Goal: Task Accomplishment & Management: Complete application form

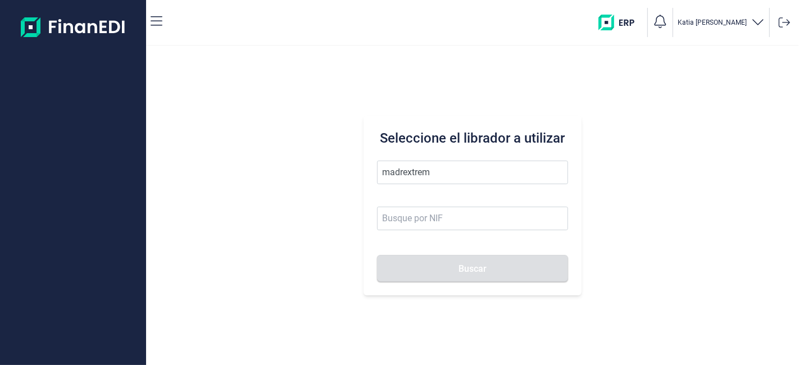
click at [377, 255] on button "Buscar" at bounding box center [472, 268] width 191 height 27
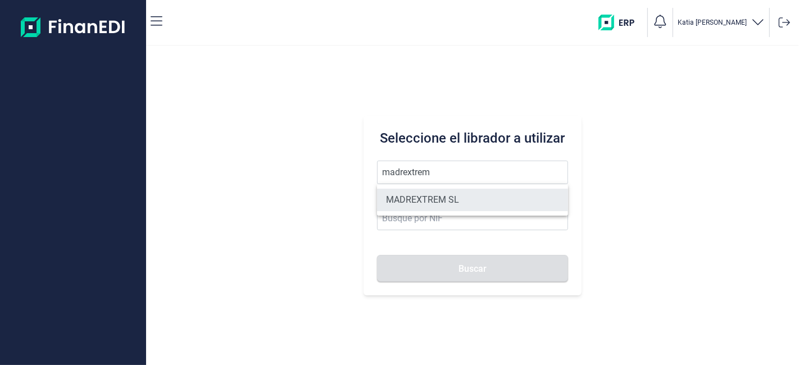
click at [469, 208] on li "MADREXTREM SL" at bounding box center [472, 200] width 191 height 22
type input "MADREXTREM SL"
type input "B87353108"
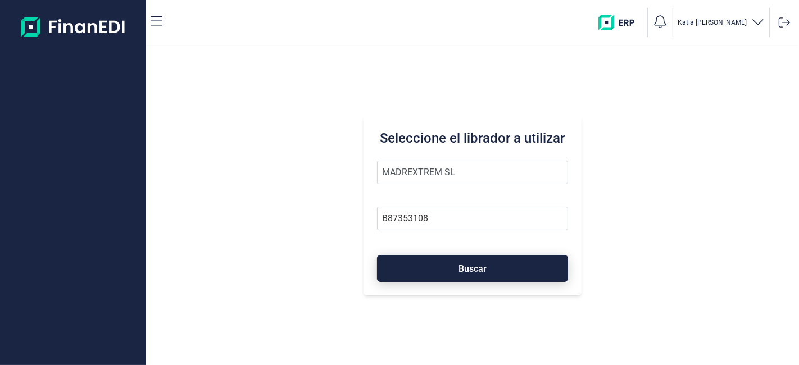
click at [478, 265] on span "Buscar" at bounding box center [473, 269] width 28 height 8
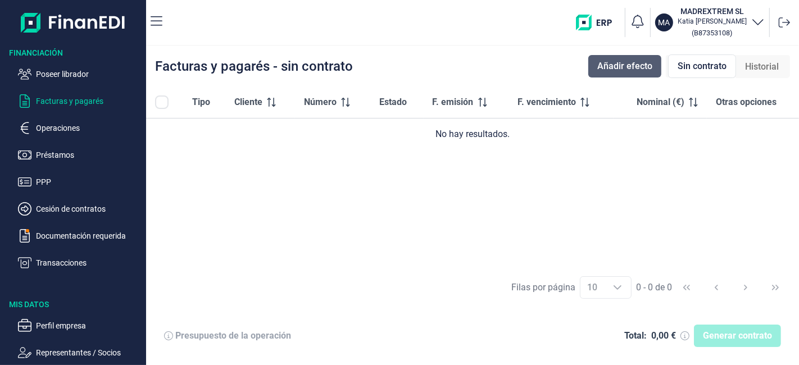
click at [641, 68] on span "Añadir efecto" at bounding box center [625, 66] width 55 height 13
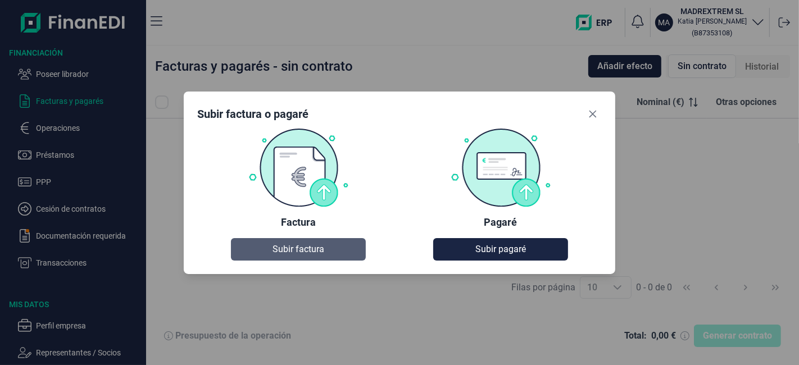
click at [337, 248] on button "Subir factura" at bounding box center [298, 249] width 135 height 22
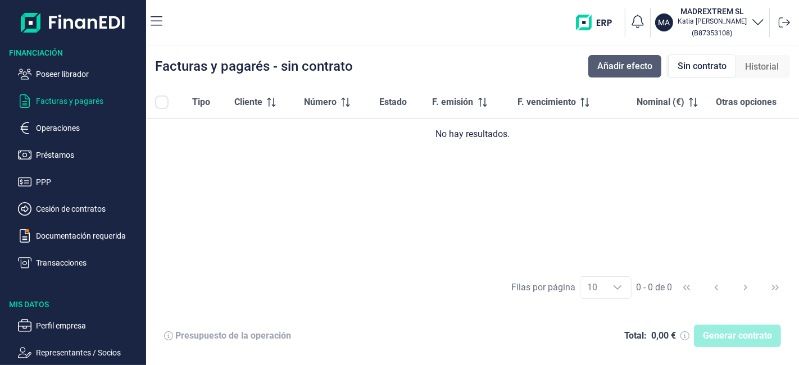
click at [630, 71] on span "Añadir efecto" at bounding box center [625, 66] width 55 height 13
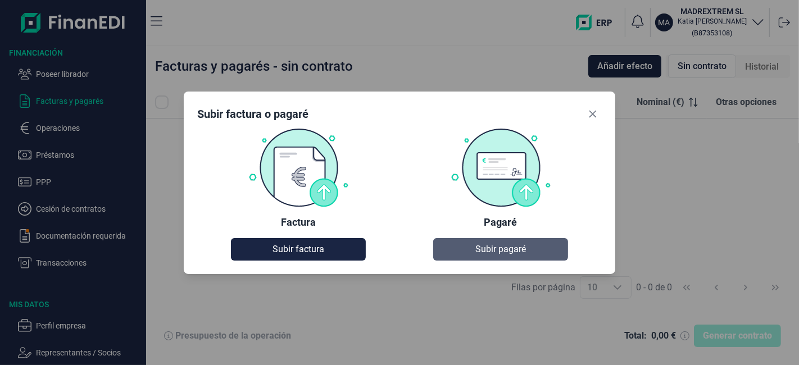
click at [510, 247] on span "Subir pagaré" at bounding box center [501, 249] width 51 height 13
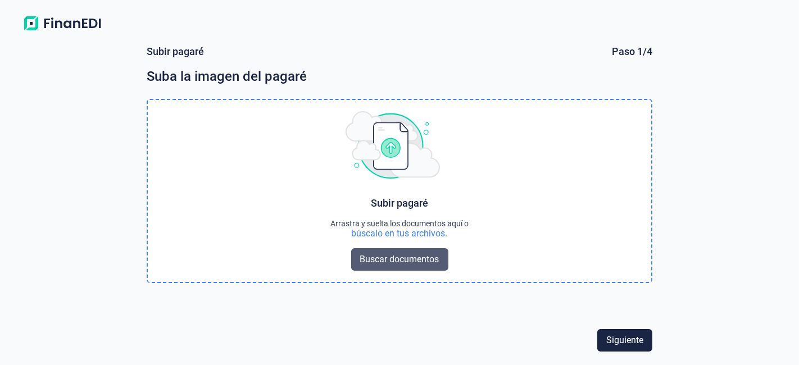
click at [395, 257] on span "Buscar documentos" at bounding box center [399, 259] width 79 height 13
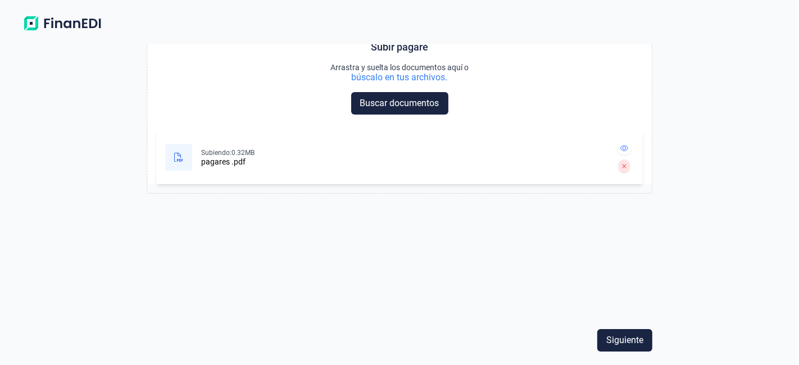
scroll to position [156, 0]
click at [614, 337] on span "Siguiente" at bounding box center [625, 340] width 37 height 13
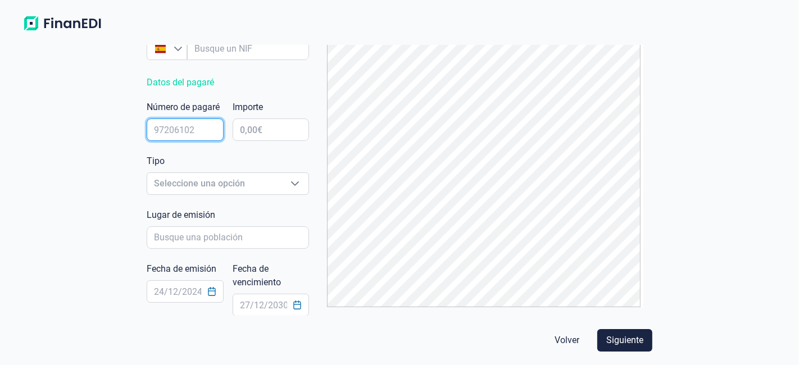
click at [204, 126] on input "text" at bounding box center [185, 130] width 77 height 22
type input "7132474"
type input "40.252,00 €"
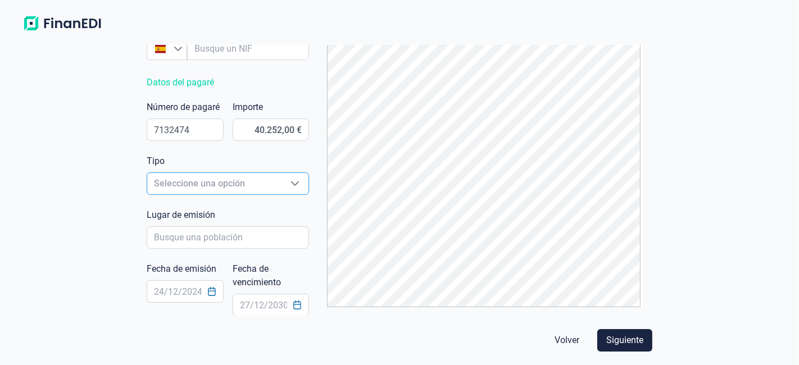
click at [291, 182] on icon "Seleccione una opción" at bounding box center [295, 184] width 8 height 4
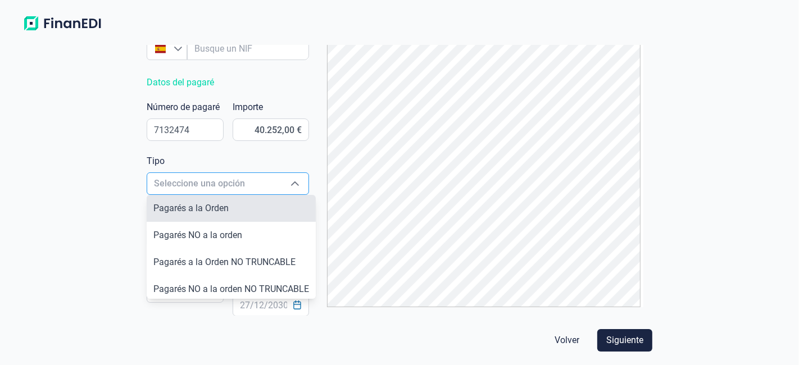
click at [245, 203] on li "Pagarés a la Orden" at bounding box center [231, 208] width 169 height 27
type input "Pagarés a la Orden"
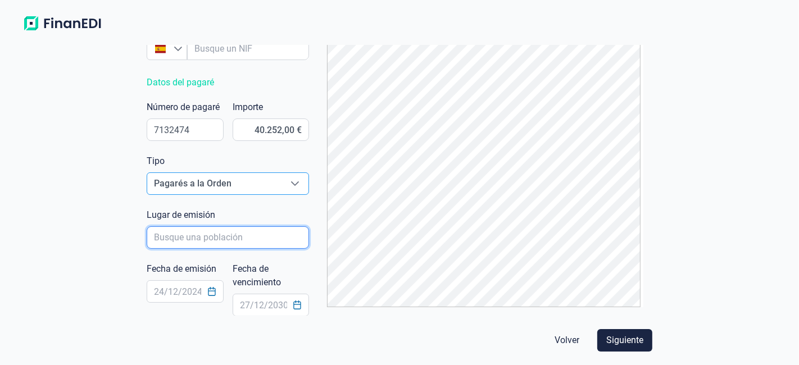
click at [241, 240] on input "poblacionAutocomplete" at bounding box center [228, 238] width 162 height 22
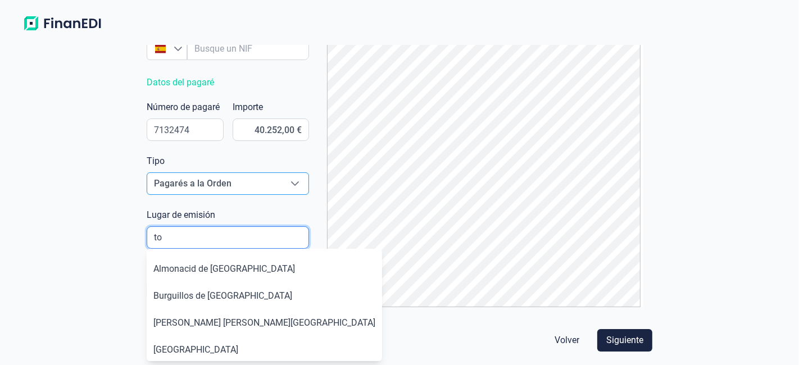
type input "t"
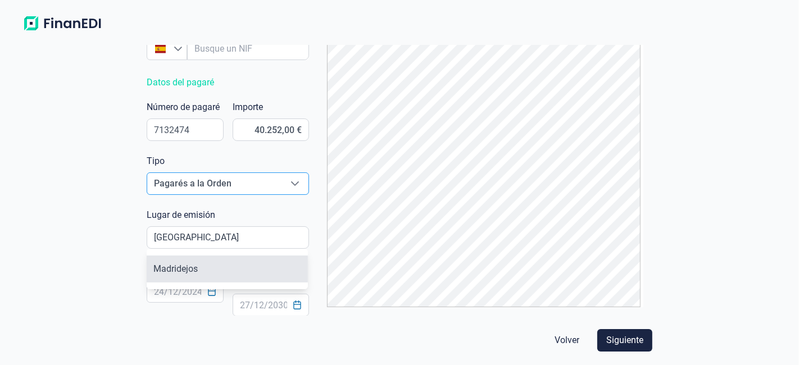
click at [196, 271] on li "Madridejos" at bounding box center [227, 269] width 161 height 27
type input "Madridejos"
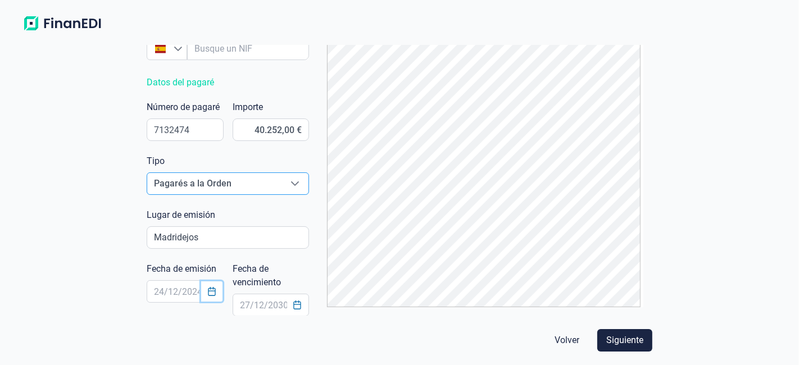
click at [211, 291] on icon "Choose Date" at bounding box center [211, 291] width 7 height 9
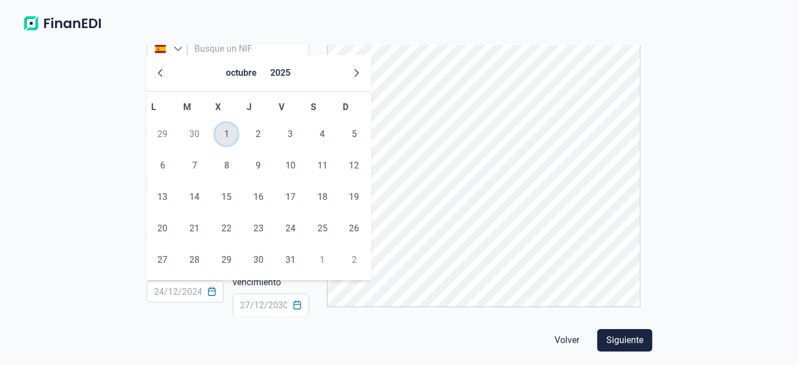
click at [228, 137] on span "1" at bounding box center [226, 134] width 22 height 22
type input "[DATE]"
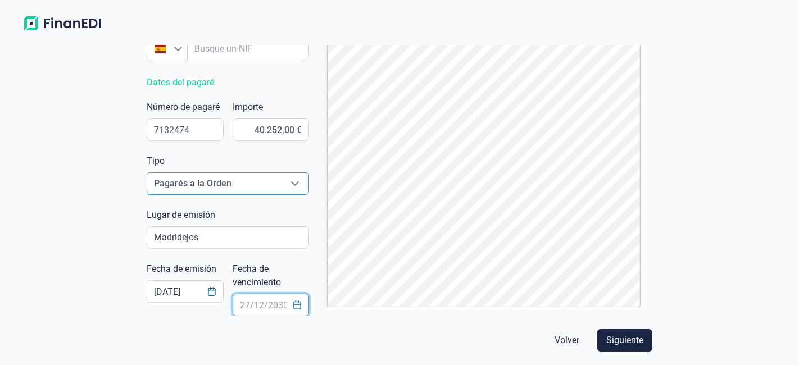
click at [257, 306] on input "text" at bounding box center [271, 305] width 77 height 22
click at [295, 304] on icon "Choose Date" at bounding box center [297, 305] width 9 height 9
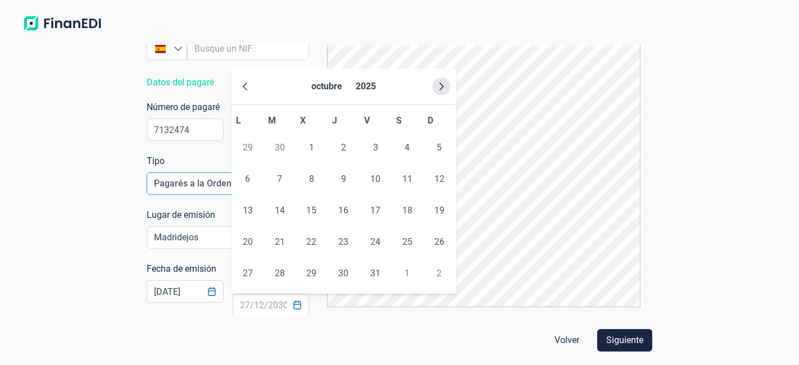
click at [445, 87] on icon "Next Month" at bounding box center [441, 86] width 9 height 9
click at [343, 209] on span "15" at bounding box center [343, 211] width 22 height 22
type input "[DATE]"
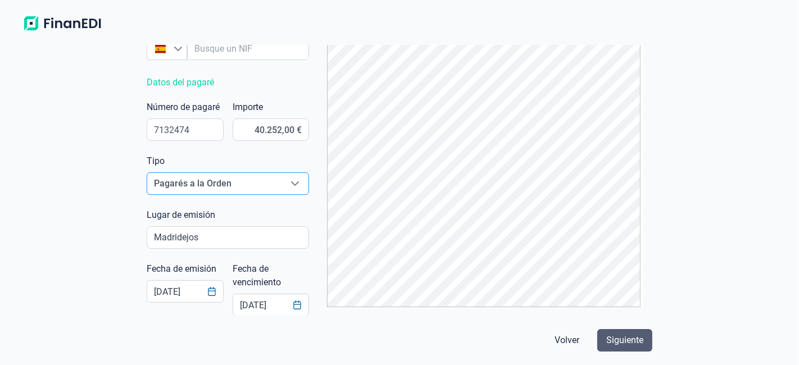
click at [630, 344] on span "Siguiente" at bounding box center [625, 340] width 37 height 13
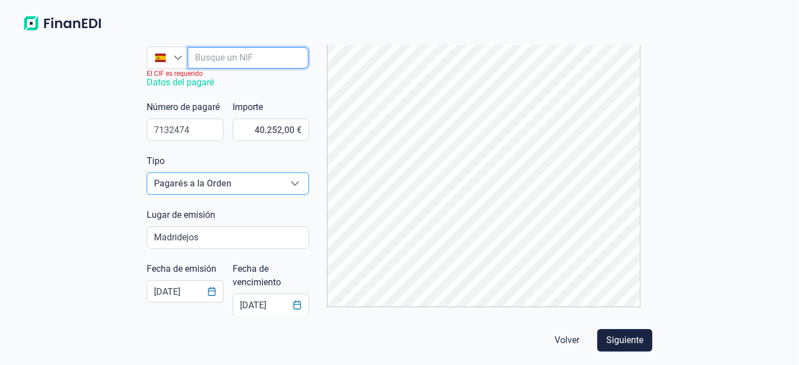
click at [283, 62] on input "empresaAutocomplete" at bounding box center [248, 57] width 121 height 21
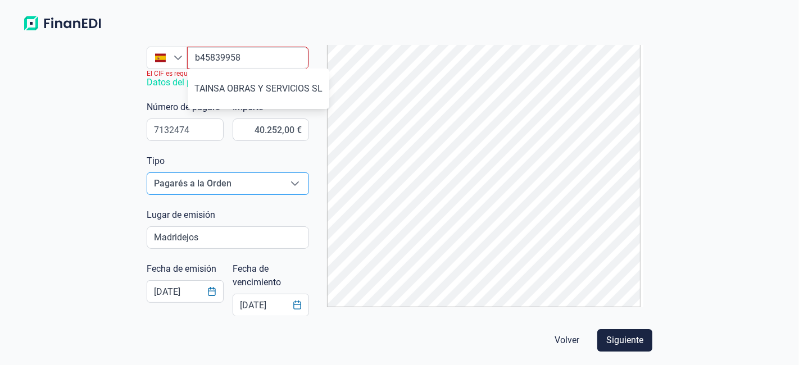
click at [289, 102] on ul "TAINSA OBRAS Y SERVICIOS SL" at bounding box center [259, 89] width 142 height 40
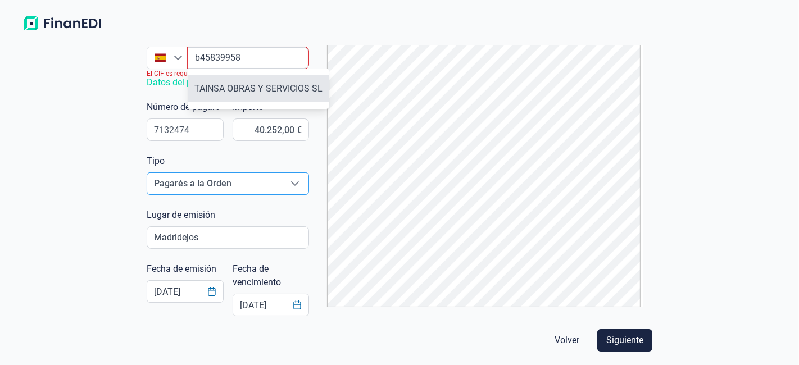
click at [293, 92] on li "TAINSA OBRAS Y SERVICIOS SL" at bounding box center [259, 88] width 142 height 27
type input "B45839958"
type input "TAINSA OBRAS Y SERVICIOS SL"
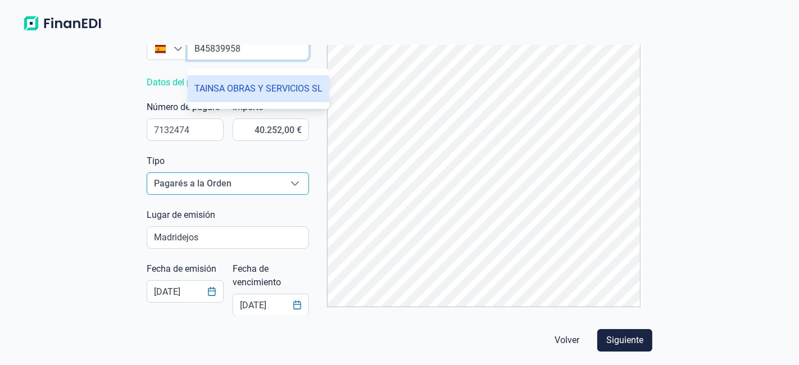
scroll to position [147, 0]
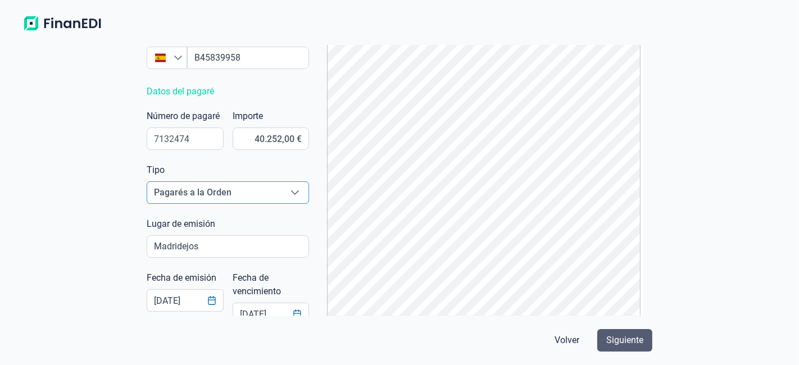
click at [622, 344] on span "Siguiente" at bounding box center [625, 340] width 37 height 13
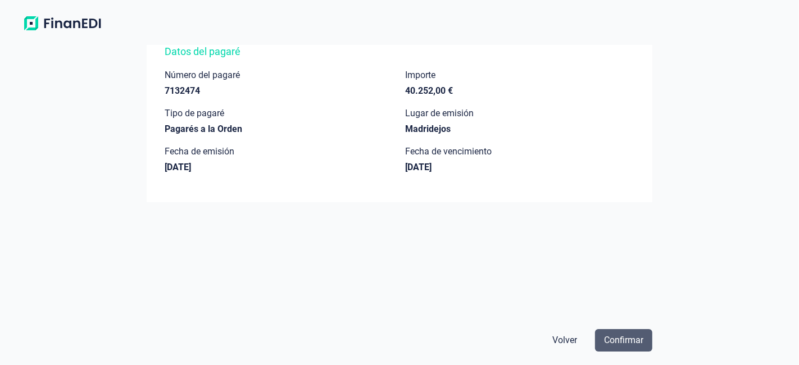
click at [623, 339] on span "Confirmar" at bounding box center [623, 340] width 39 height 13
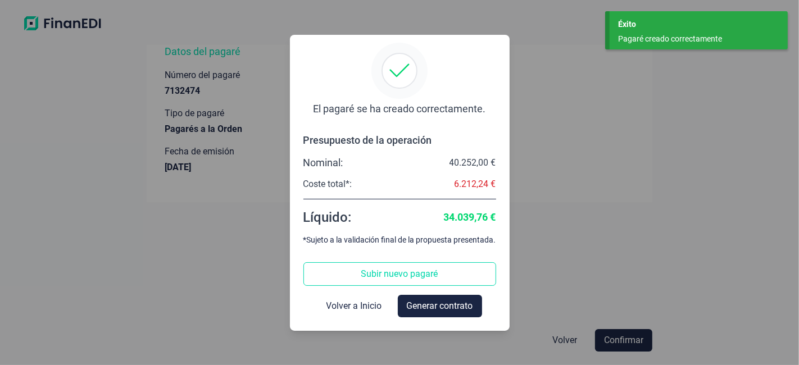
click at [636, 176] on div "El [PERSON_NAME] ha creado correctamente. Presupuesto de la operación Nominal: …" at bounding box center [399, 182] width 799 height 365
click at [347, 302] on span "Volver a Inicio" at bounding box center [355, 306] width 56 height 13
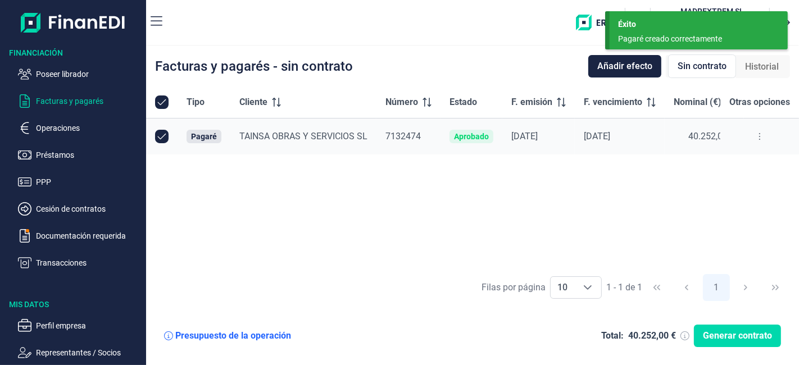
checkbox input "true"
click at [631, 62] on span "Añadir efecto" at bounding box center [625, 66] width 55 height 13
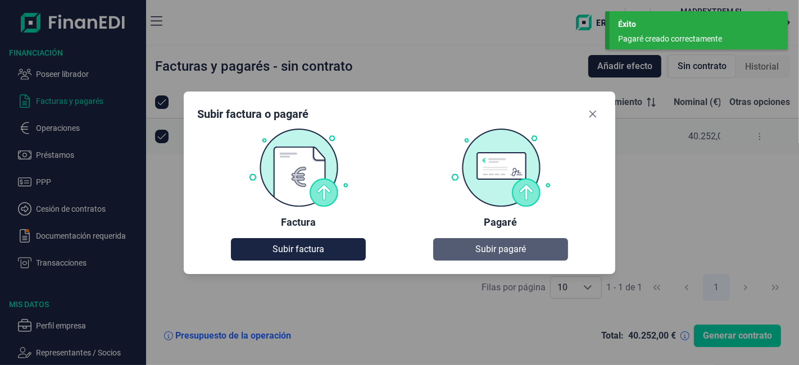
click at [506, 253] on span "Subir pagaré" at bounding box center [501, 249] width 51 height 13
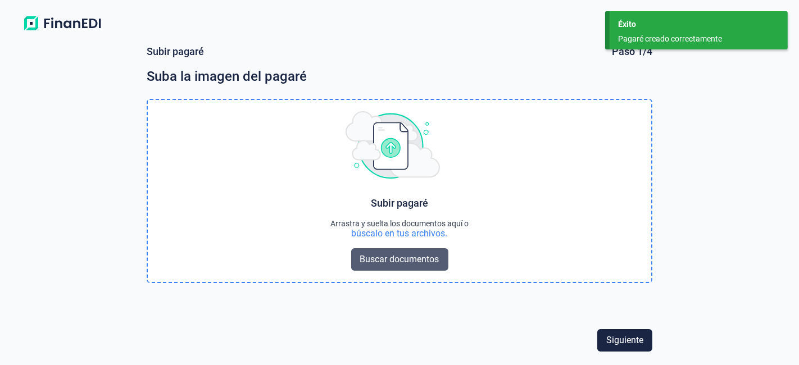
click at [392, 257] on span "Buscar documentos" at bounding box center [399, 259] width 79 height 13
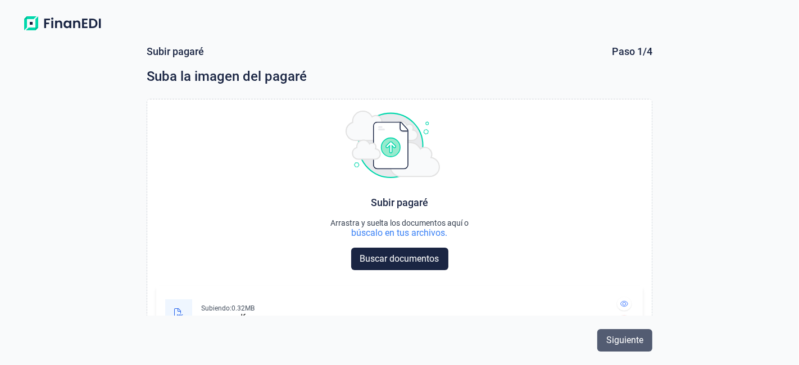
click at [622, 343] on span "Siguiente" at bounding box center [625, 340] width 37 height 13
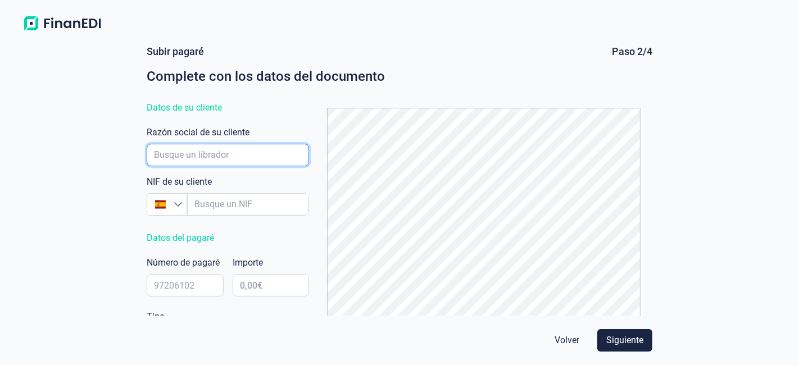
click at [234, 156] on input "empresaAutocomplete" at bounding box center [228, 155] width 162 height 22
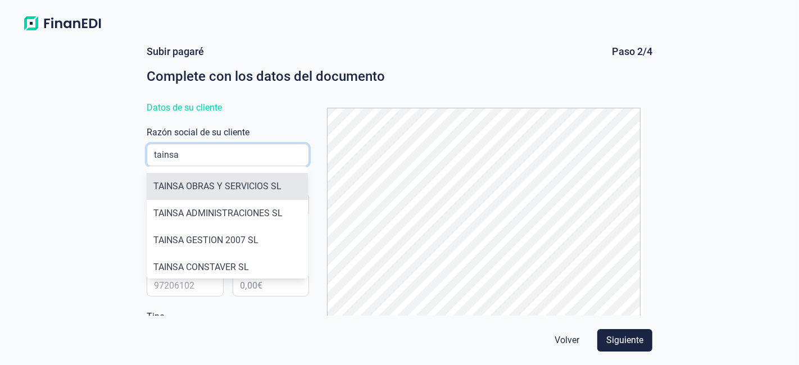
type input "tainsa"
click at [216, 188] on li "TAINSA OBRAS Y SERVICIOS SL" at bounding box center [227, 186] width 161 height 27
type input "B45839958"
type input "TAINSA OBRAS Y SERVICIOS SL"
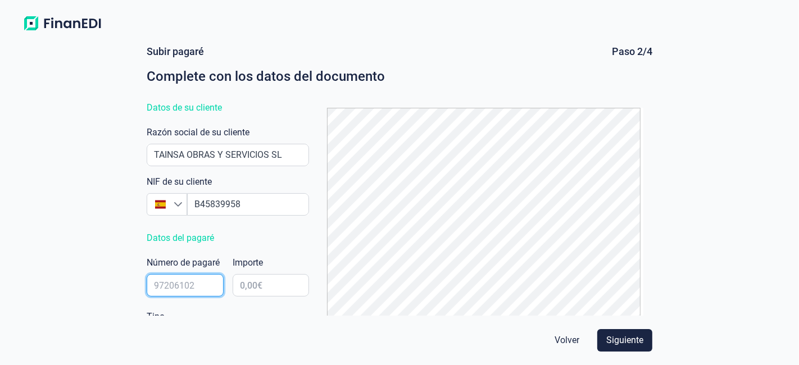
click at [208, 287] on input "text" at bounding box center [185, 285] width 77 height 22
type input "71324730"
type input "5,00 €"
type input "40.252,00 €"
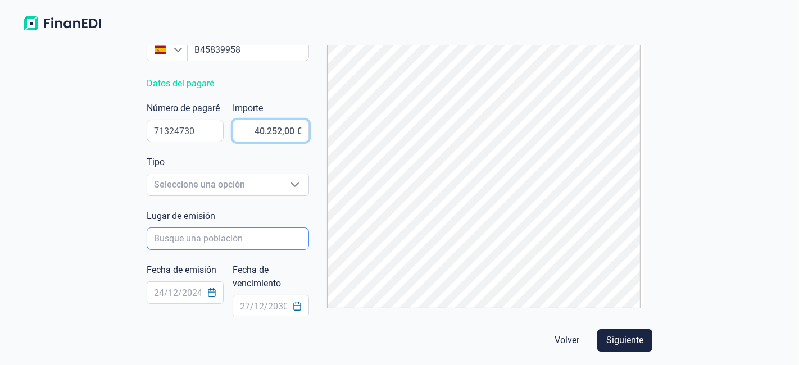
scroll to position [156, 0]
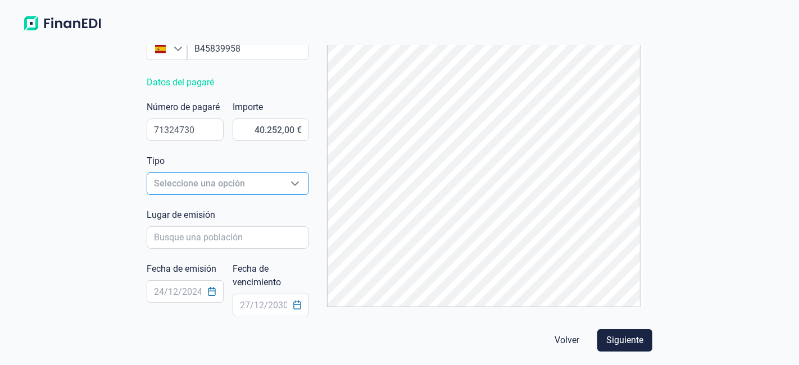
click at [218, 188] on span "Seleccione una opción" at bounding box center [214, 183] width 134 height 21
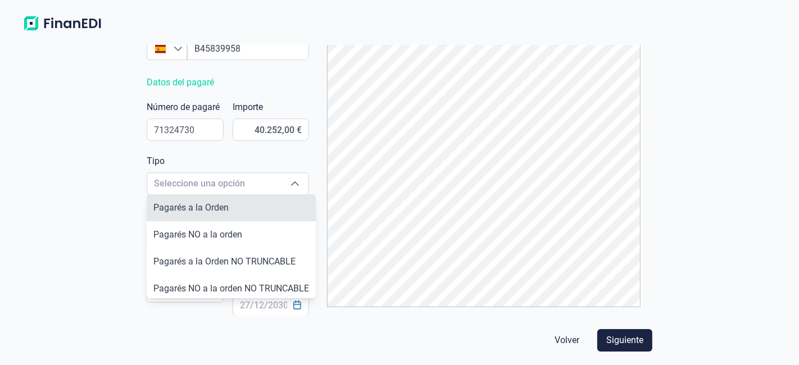
click at [210, 202] on span "Pagarés a la Orden" at bounding box center [190, 207] width 75 height 11
type input "Pagarés a la Orden"
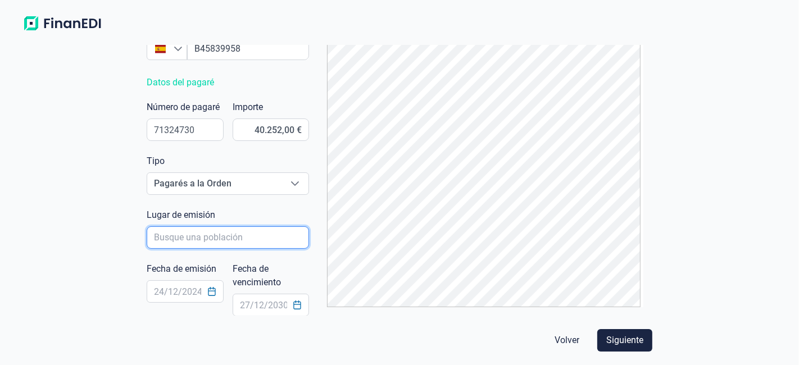
click at [214, 240] on input "poblacionAutocomplete" at bounding box center [228, 238] width 162 height 22
type input "Madridejos"
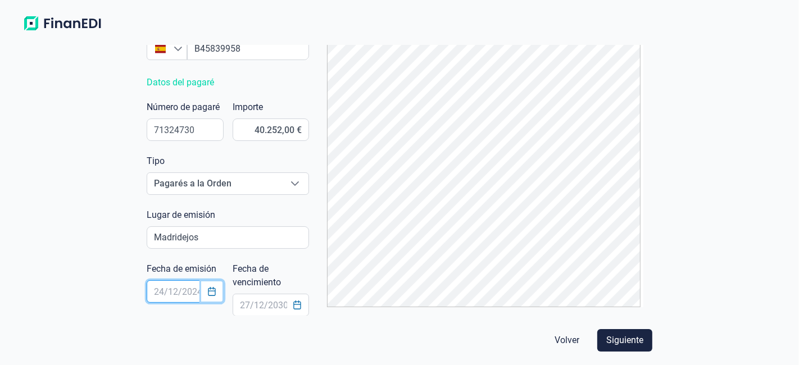
click at [208, 285] on button "Choose Date" at bounding box center [211, 292] width 21 height 20
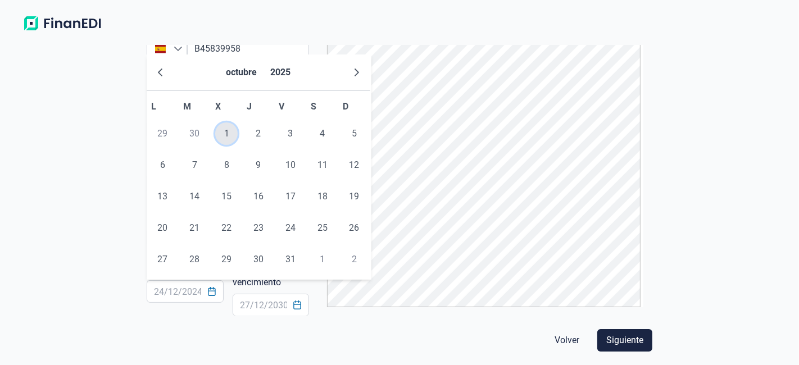
click at [220, 134] on span "1" at bounding box center [226, 134] width 22 height 22
type input "[DATE]"
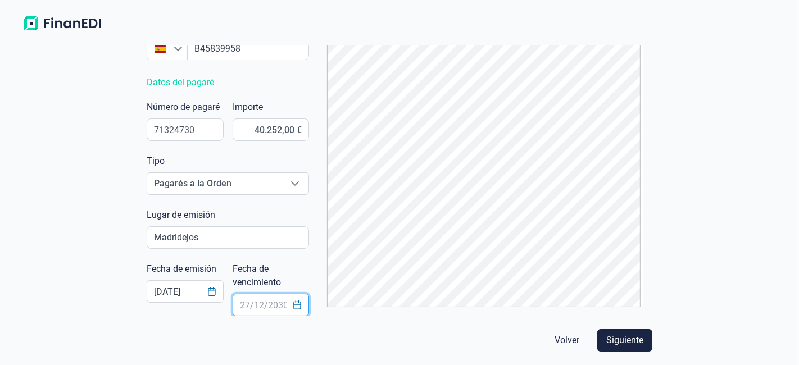
click at [276, 307] on input "text" at bounding box center [271, 305] width 77 height 22
click at [296, 304] on icon "Choose Date" at bounding box center [297, 305] width 7 height 9
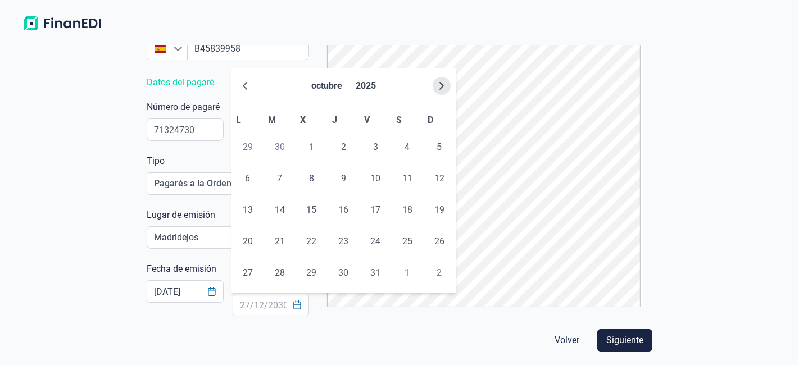
click at [441, 85] on icon "Next Month" at bounding box center [441, 86] width 9 height 9
click at [273, 240] on span "23" at bounding box center [280, 241] width 22 height 22
type input "[DATE]"
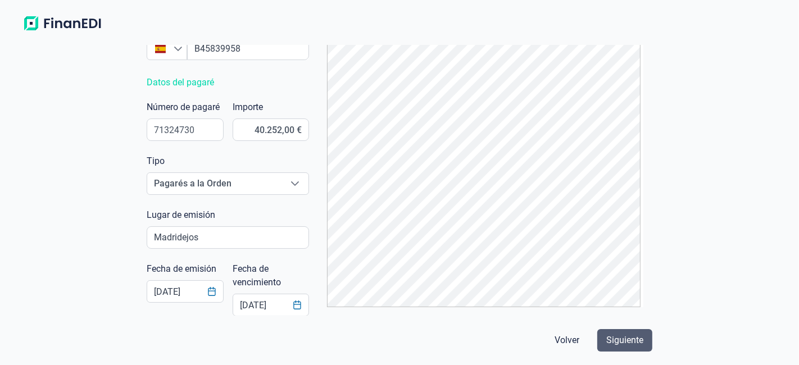
click at [622, 341] on span "Siguiente" at bounding box center [625, 340] width 37 height 13
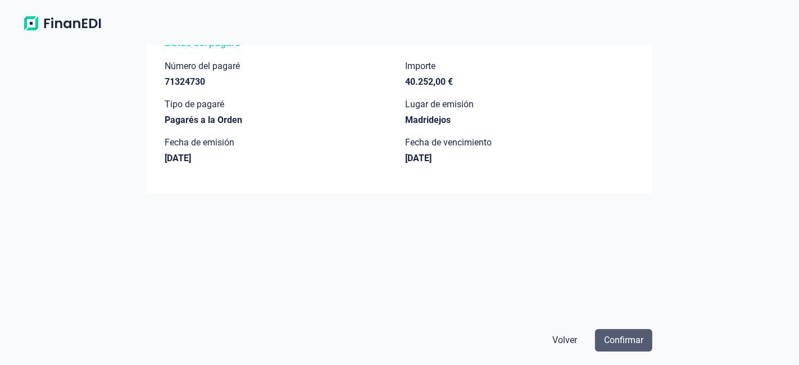
click at [633, 341] on span "Confirmar" at bounding box center [623, 340] width 39 height 13
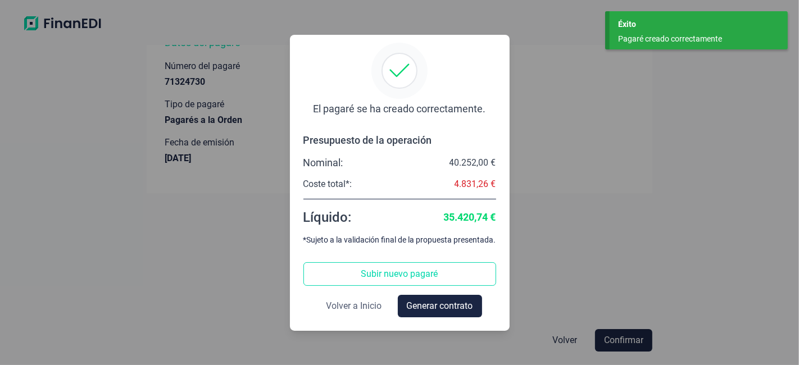
click at [350, 304] on span "Volver a Inicio" at bounding box center [355, 306] width 56 height 13
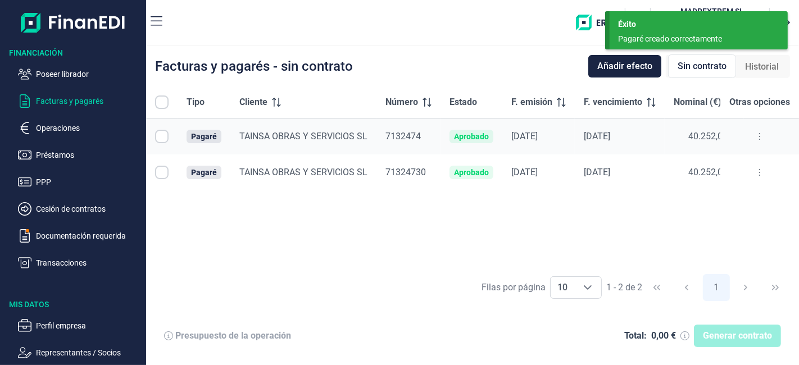
checkbox input "true"
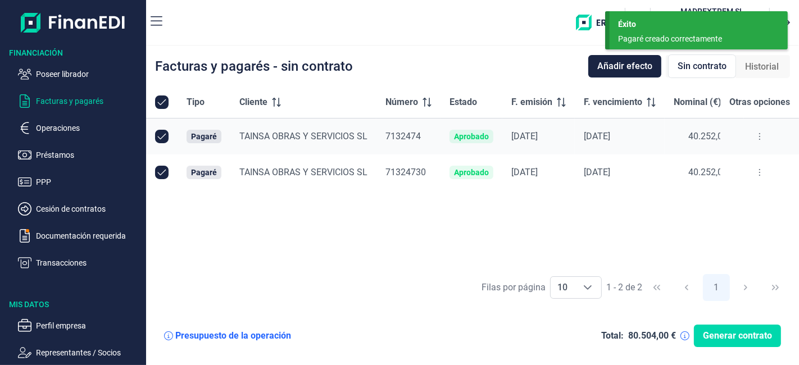
click at [765, 135] on button at bounding box center [760, 137] width 20 height 18
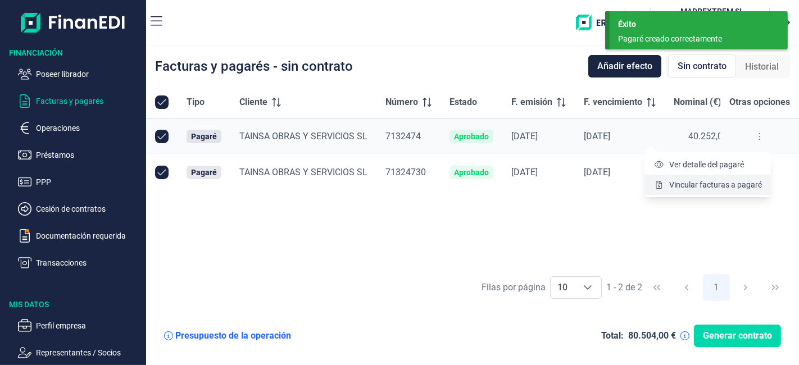
click at [690, 185] on span "Vincular facturas a pagaré" at bounding box center [716, 184] width 93 height 11
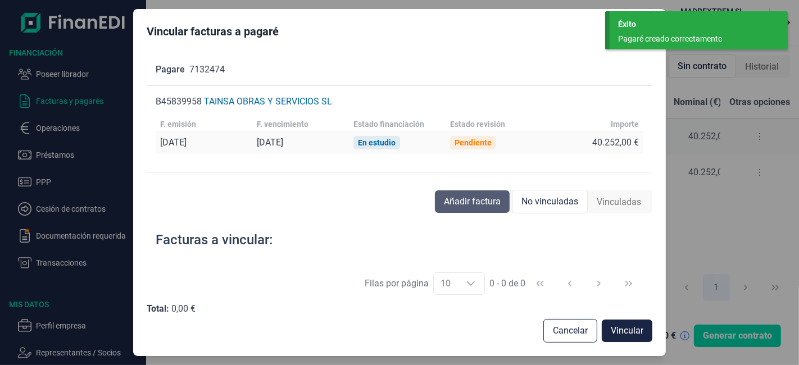
click at [496, 197] on span "Añadir factura" at bounding box center [472, 201] width 57 height 13
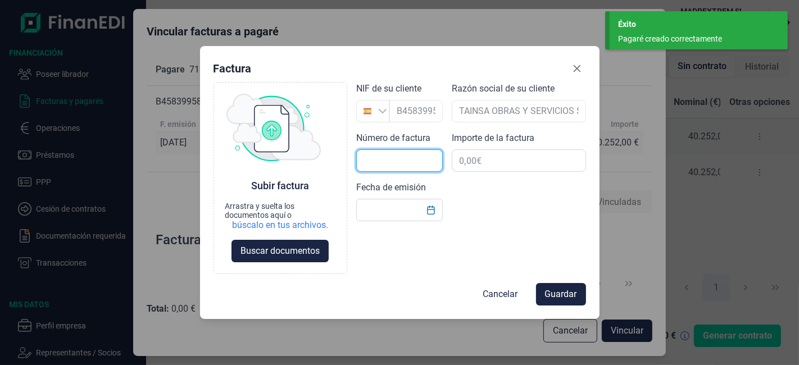
click at [401, 163] on input "text" at bounding box center [399, 161] width 87 height 22
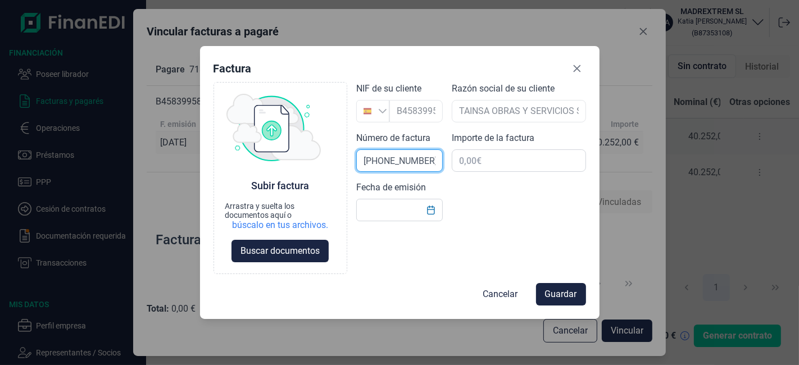
type input "[PHONE_NUMBER]"
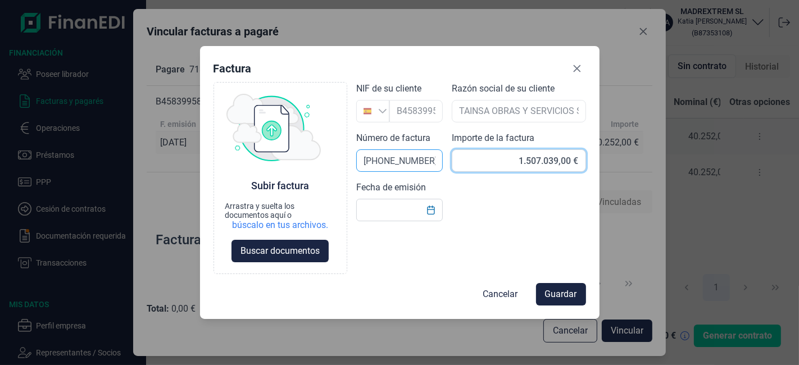
type input "15.070.399,00 €"
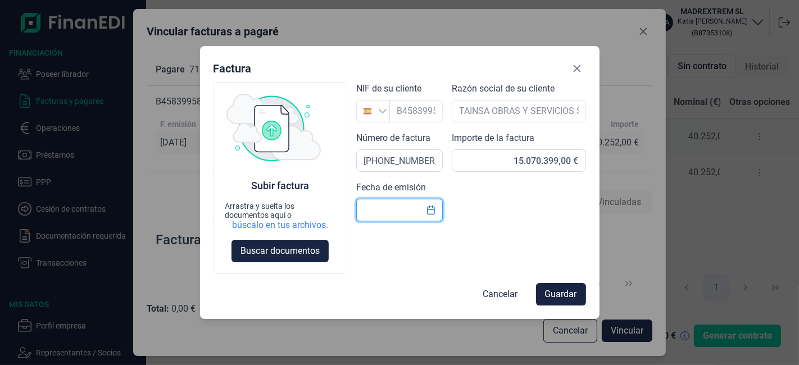
click at [409, 210] on input "text" at bounding box center [399, 210] width 87 height 22
click at [438, 206] on button "Choose Date" at bounding box center [430, 210] width 21 height 20
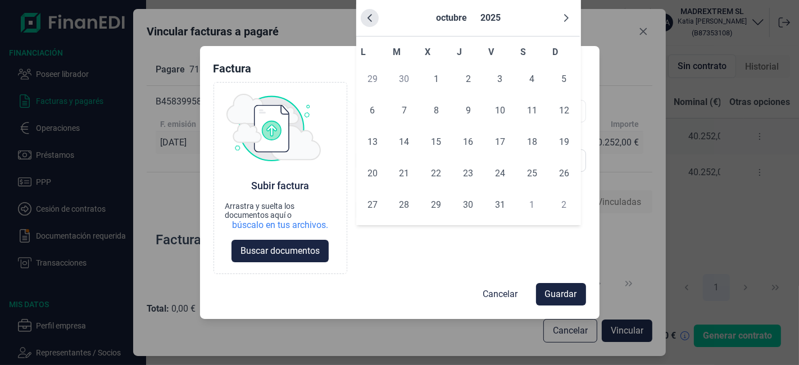
click at [370, 21] on icon "Previous Month" at bounding box center [369, 17] width 9 height 9
click at [374, 79] on span "1" at bounding box center [372, 79] width 22 height 22
type input "[DATE]"
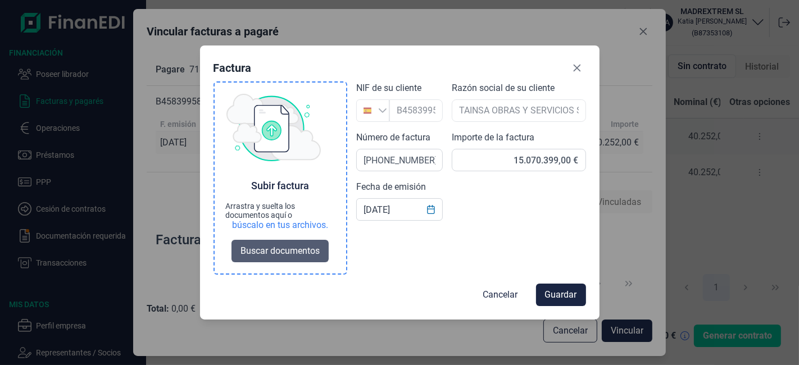
click at [278, 249] on span "Buscar documentos" at bounding box center [280, 251] width 79 height 13
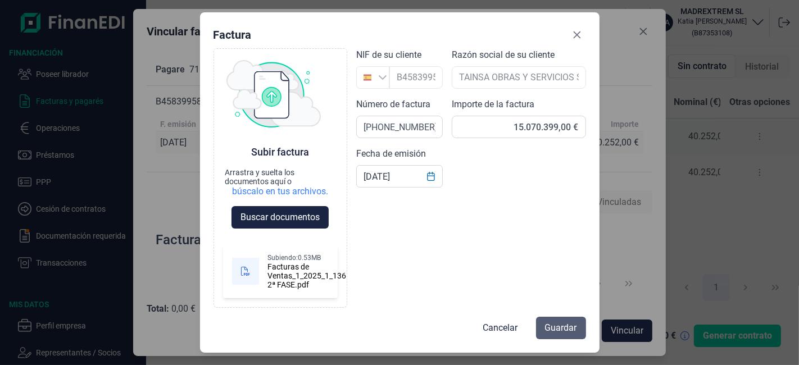
click at [559, 327] on span "Guardar" at bounding box center [561, 328] width 32 height 13
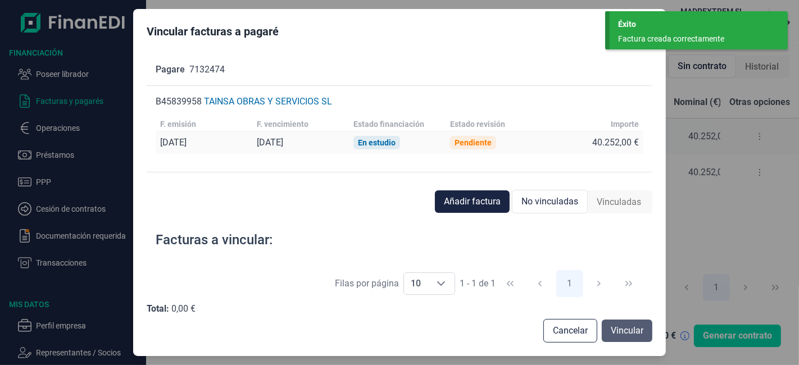
click at [637, 331] on span "Vincular" at bounding box center [627, 330] width 33 height 13
click at [636, 330] on span "Vincular" at bounding box center [627, 330] width 33 height 13
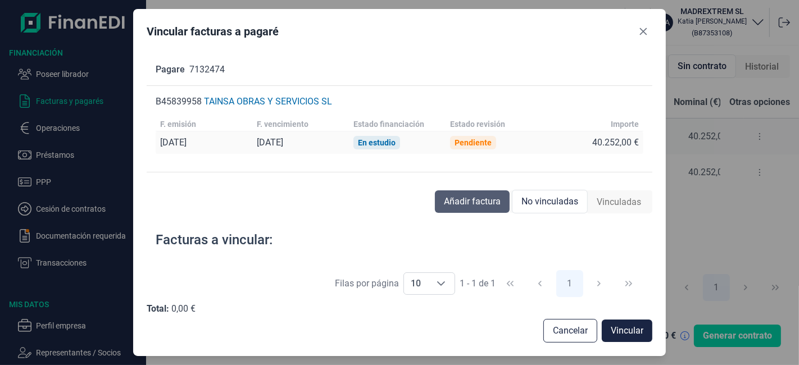
click at [461, 203] on span "Añadir factura" at bounding box center [472, 201] width 57 height 13
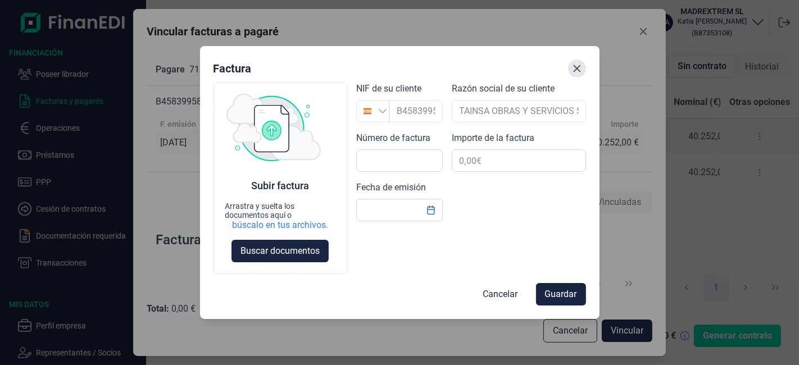
click at [574, 67] on icon "Close" at bounding box center [577, 68] width 9 height 9
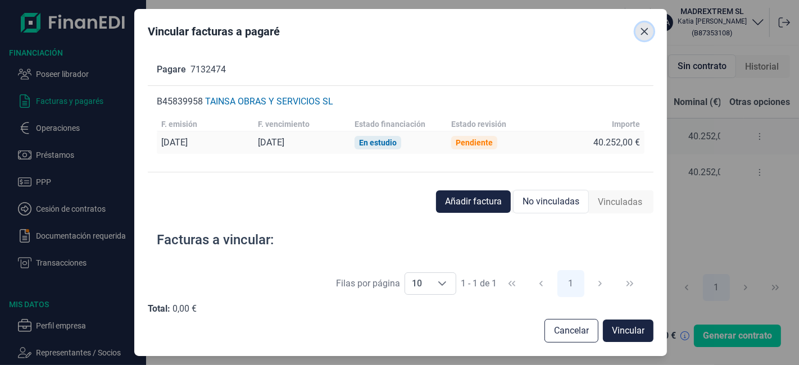
click at [648, 31] on icon "Close" at bounding box center [644, 31] width 9 height 9
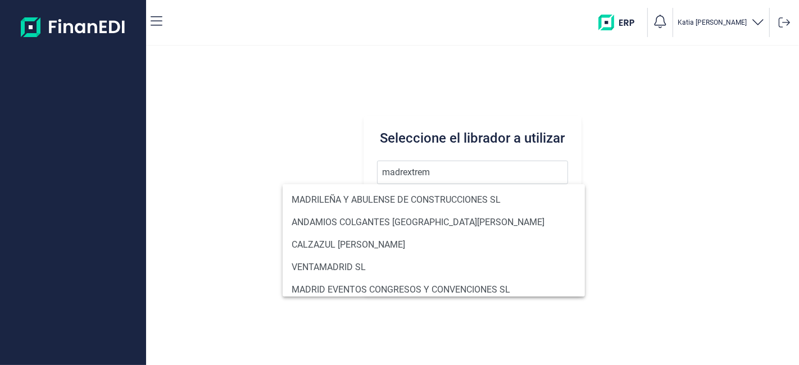
click at [377, 255] on button "Buscar" at bounding box center [472, 268] width 191 height 27
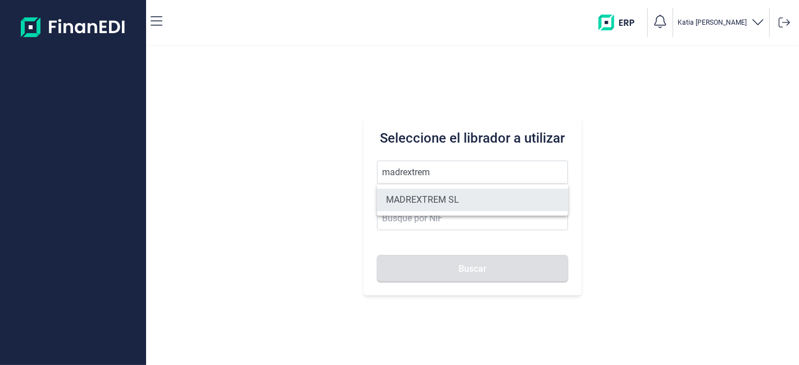
click at [462, 193] on li "MADREXTREM SL" at bounding box center [472, 200] width 191 height 22
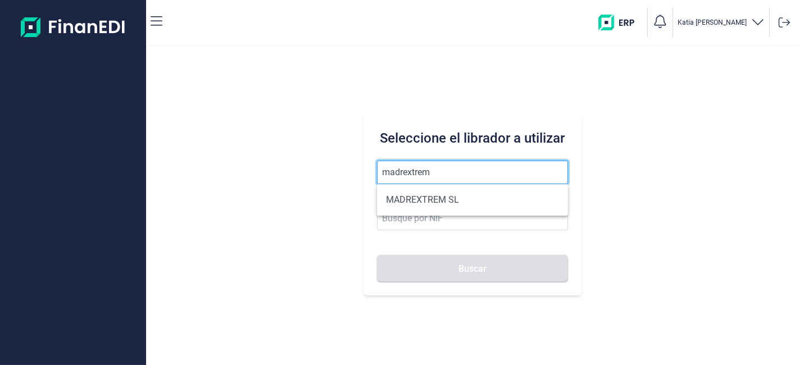
type input "MADREXTREM SL"
type input "B87353108"
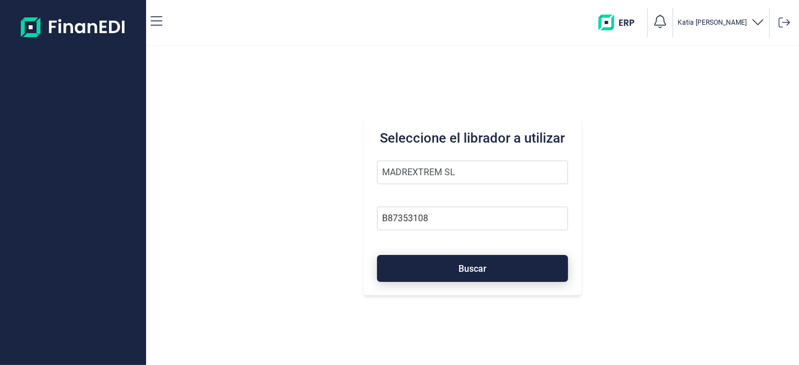
click at [467, 267] on span "Buscar" at bounding box center [473, 269] width 28 height 8
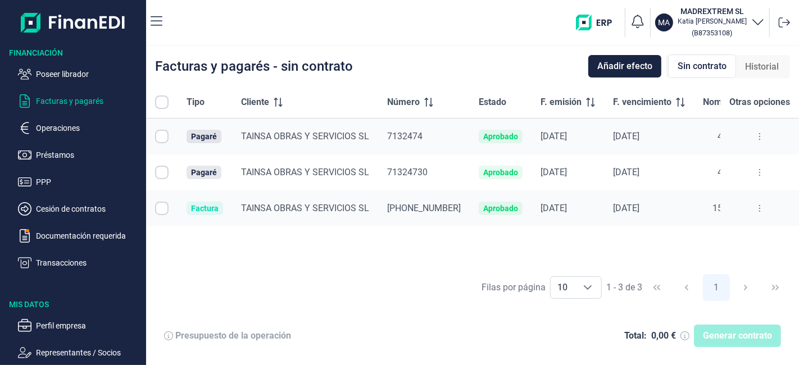
checkbox input "true"
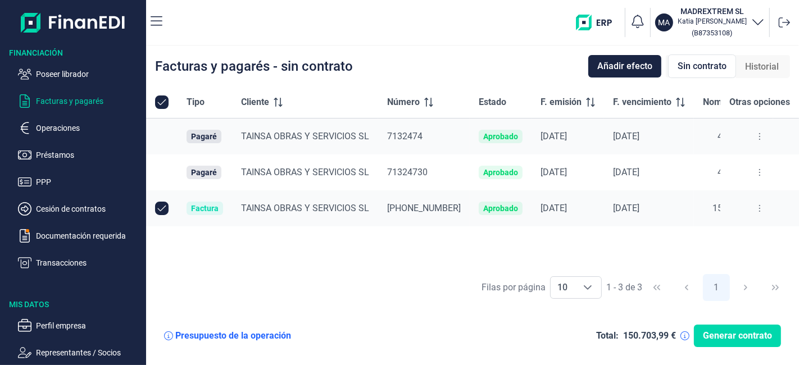
click at [763, 138] on button at bounding box center [760, 137] width 20 height 18
click at [726, 166] on span "Ver detalle del pagaré" at bounding box center [707, 164] width 75 height 11
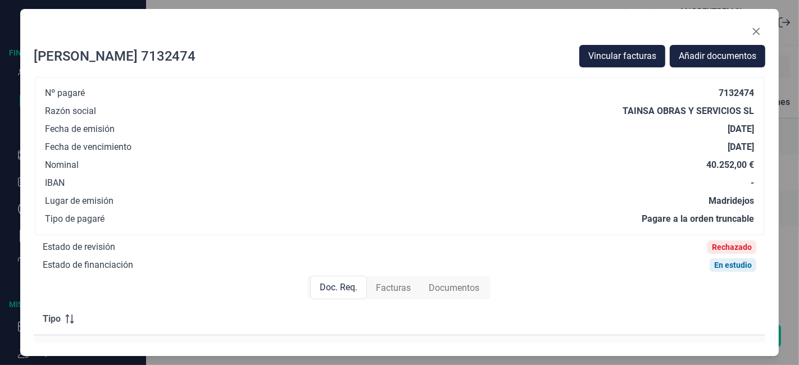
click at [752, 26] on button "Close" at bounding box center [757, 31] width 18 height 18
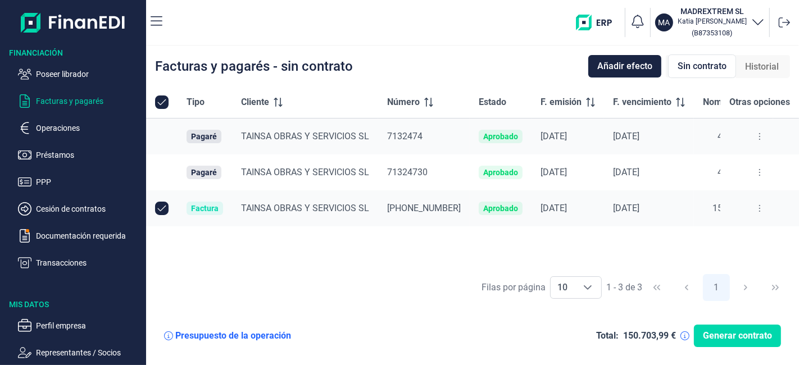
click at [67, 261] on p "Transacciones" at bounding box center [89, 262] width 106 height 13
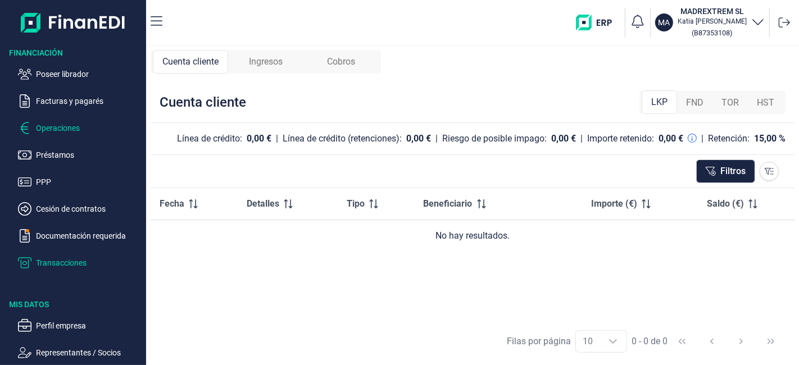
click at [66, 134] on p "Operaciones" at bounding box center [89, 127] width 106 height 13
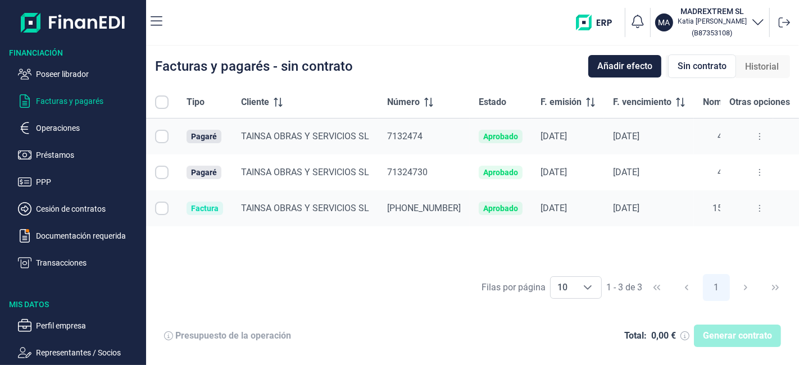
checkbox input "true"
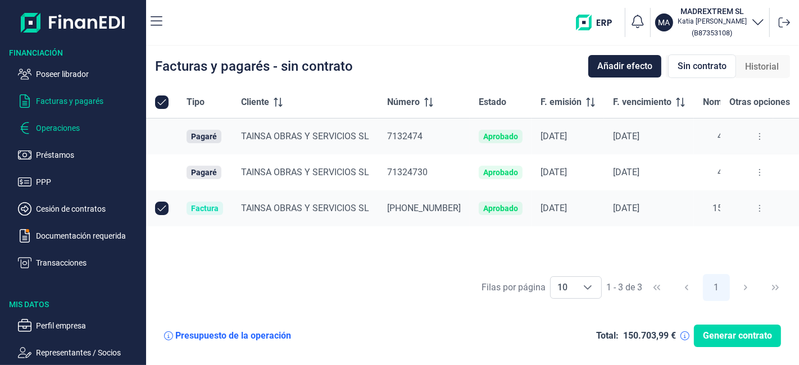
click at [52, 122] on p "Operaciones" at bounding box center [89, 127] width 106 height 13
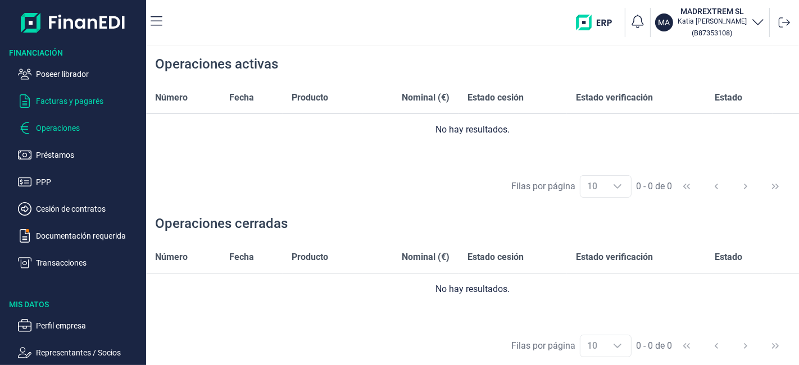
click at [72, 100] on p "Facturas y pagarés" at bounding box center [89, 100] width 106 height 13
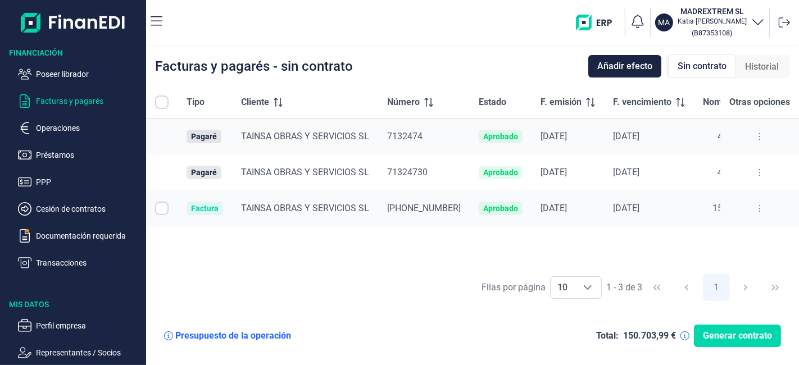
checkbox input "true"
click at [762, 126] on td at bounding box center [760, 137] width 79 height 37
click at [759, 139] on icon at bounding box center [759, 136] width 1 height 7
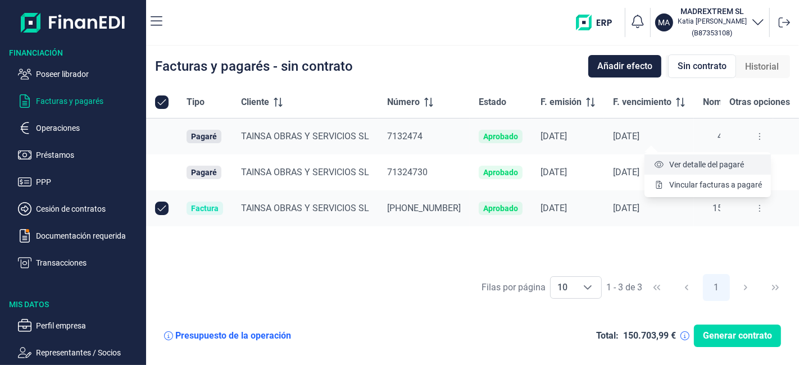
click at [741, 168] on span "Ver detalle del pagaré" at bounding box center [707, 164] width 75 height 11
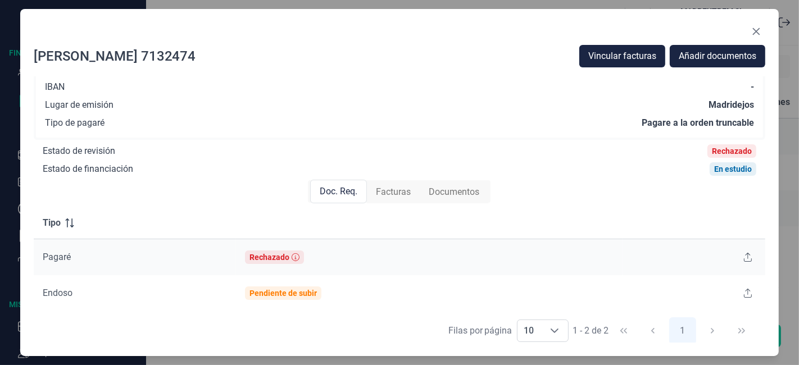
scroll to position [187, 0]
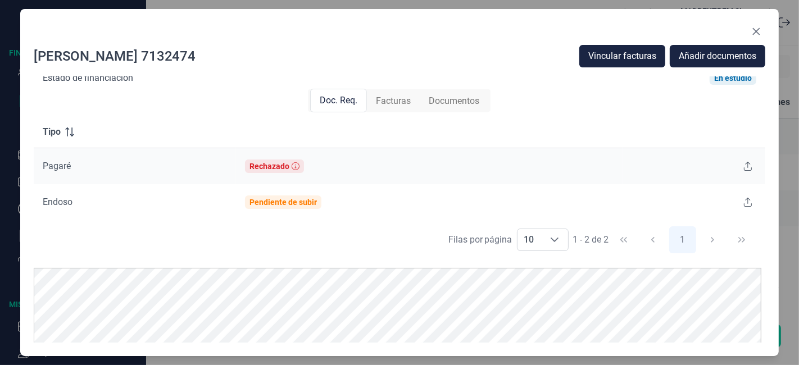
click at [345, 100] on span "Doc. Req." at bounding box center [339, 100] width 38 height 13
click at [744, 166] on icon at bounding box center [748, 166] width 8 height 9
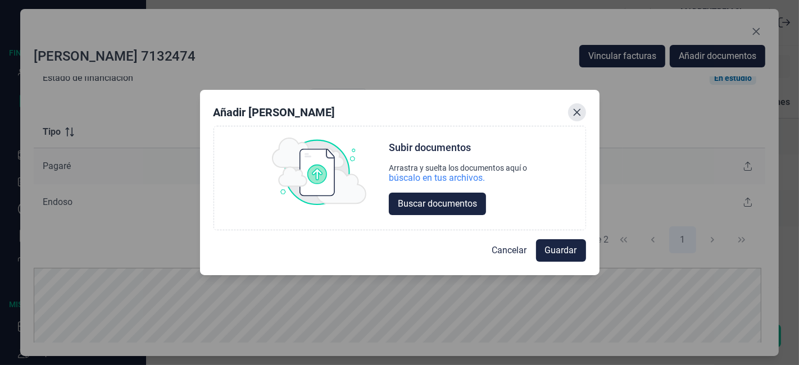
click at [576, 109] on icon "Close" at bounding box center [577, 112] width 9 height 9
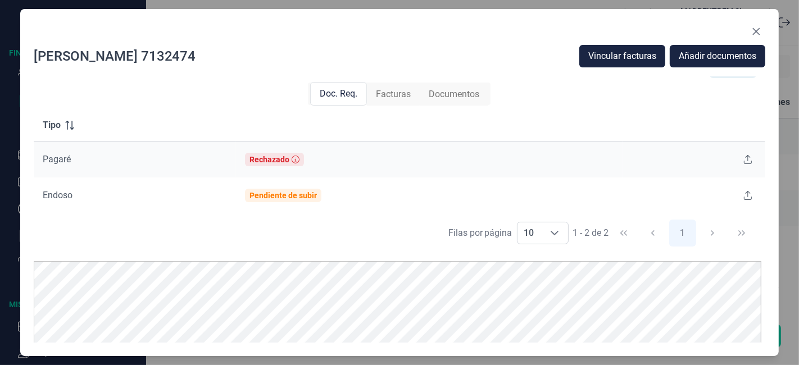
scroll to position [196, 0]
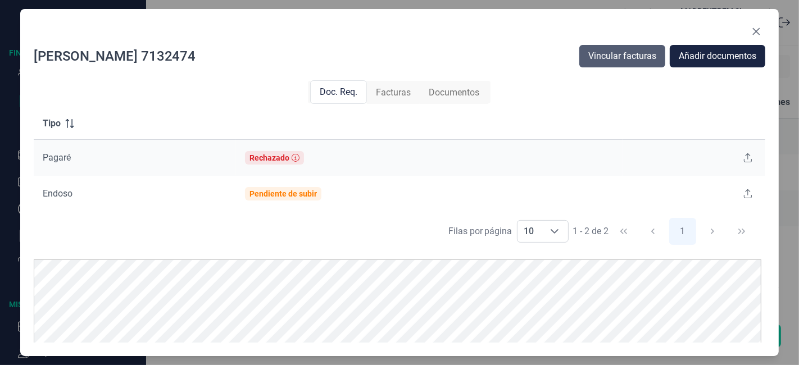
click at [608, 59] on span "Vincular facturas" at bounding box center [623, 55] width 68 height 13
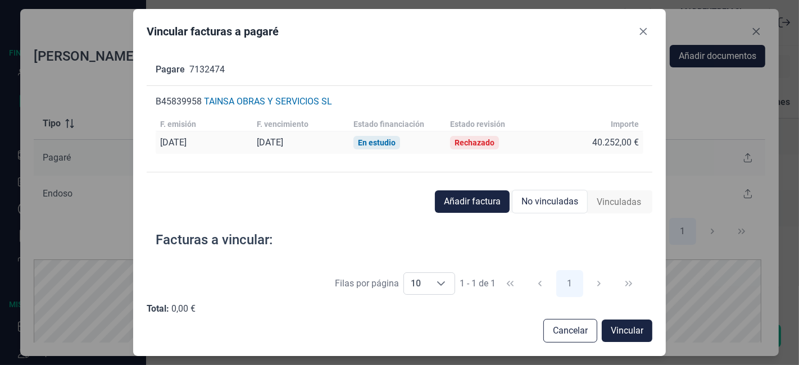
click at [554, 201] on span "No vinculadas" at bounding box center [550, 201] width 57 height 13
click at [561, 205] on span "No vinculadas" at bounding box center [550, 201] width 57 height 13
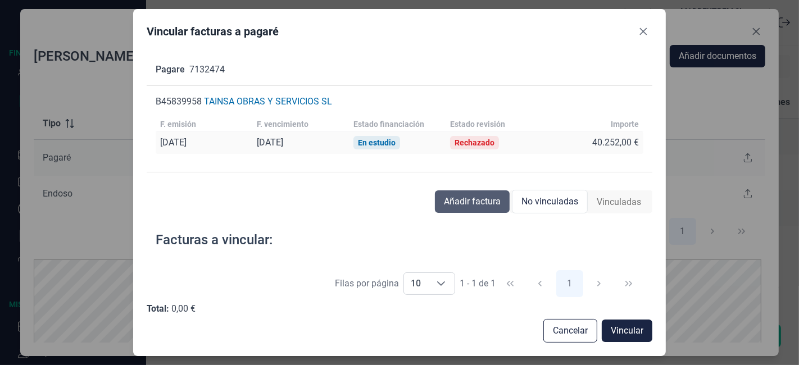
click at [493, 196] on span "Añadir factura" at bounding box center [472, 201] width 57 height 13
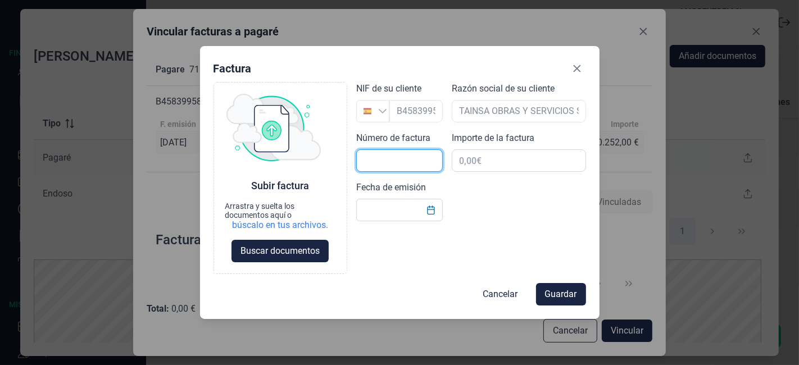
click at [406, 155] on input "text" at bounding box center [399, 161] width 87 height 22
click at [581, 65] on button "Close" at bounding box center [577, 69] width 18 height 18
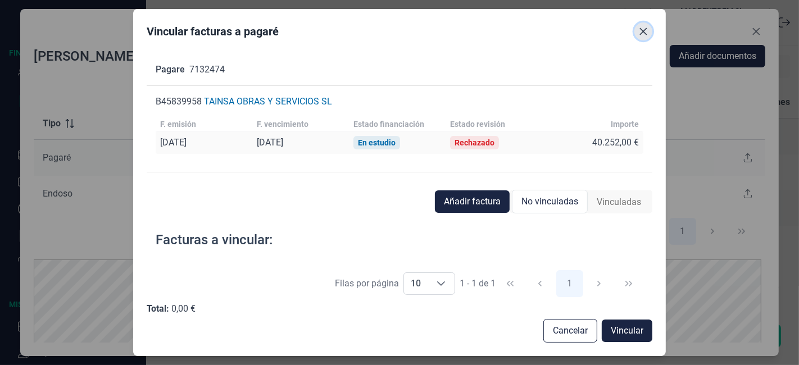
click at [639, 31] on icon "Close" at bounding box center [643, 31] width 9 height 9
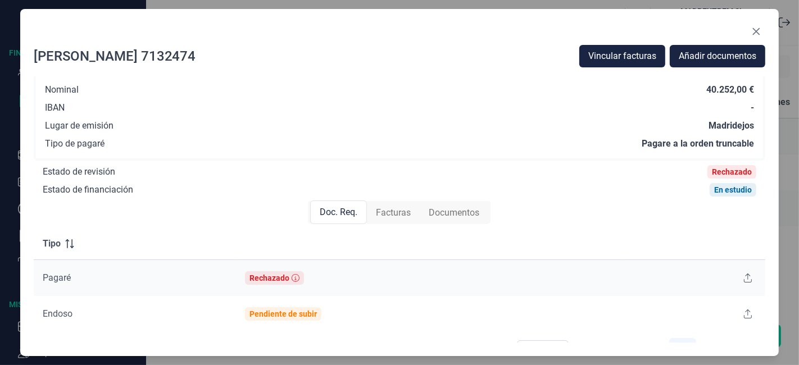
scroll to position [0, 0]
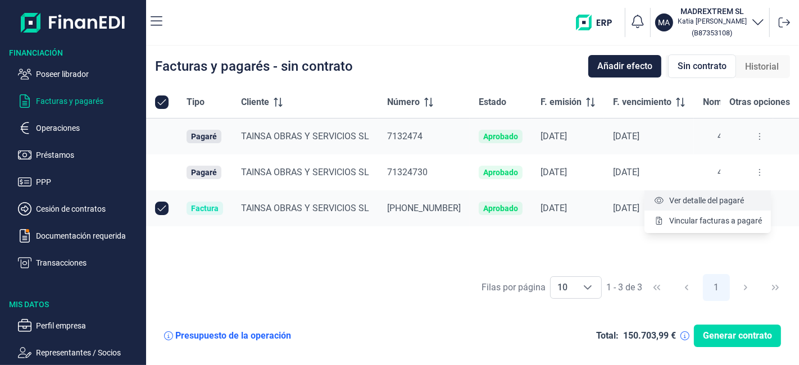
click at [738, 205] on span "Ver detalle del pagaré" at bounding box center [707, 200] width 75 height 11
